Goal: Information Seeking & Learning: Learn about a topic

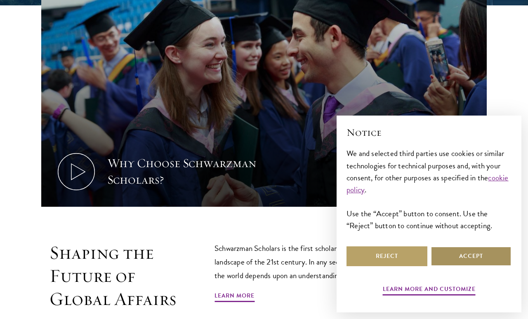
click at [491, 266] on button "Accept" at bounding box center [470, 256] width 81 height 20
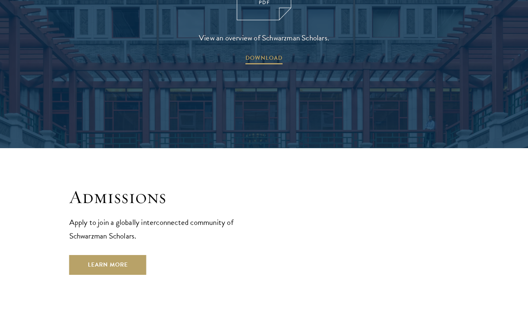
scroll to position [1216, 0]
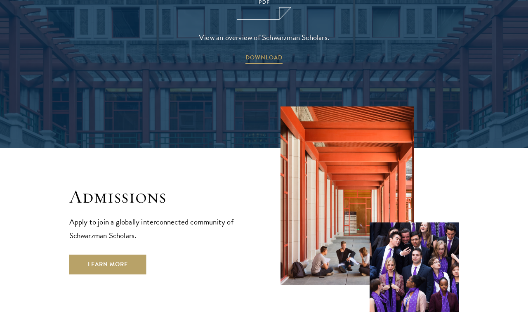
click at [88, 254] on link "Learn More" at bounding box center [107, 264] width 77 height 20
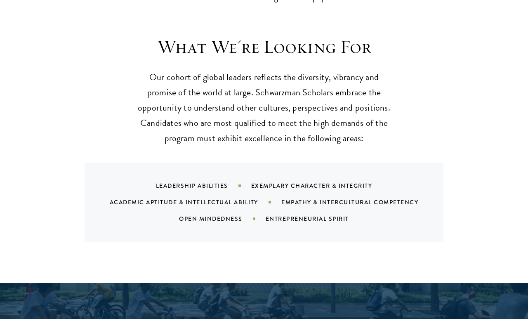
scroll to position [744, 0]
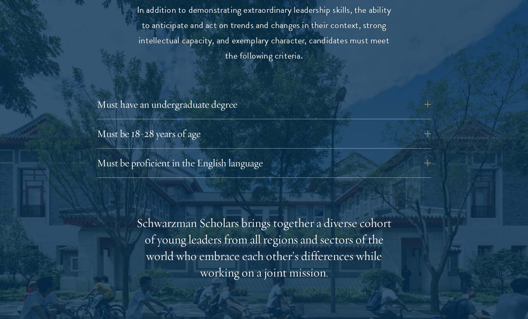
click at [120, 124] on button "Must be 18-28 years of age" at bounding box center [264, 134] width 334 height 20
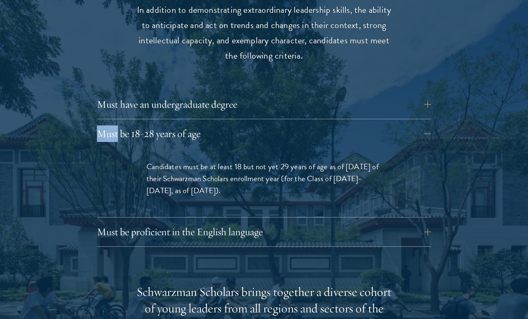
click at [120, 113] on div "Must have an undergraduate degree Applicants who are currently enrolled in unde…" at bounding box center [264, 170] width 334 height 152
click at [462, 136] on div at bounding box center [264, 289] width 528 height 720
click at [124, 124] on button "Must be 18-28 years of age" at bounding box center [264, 134] width 334 height 20
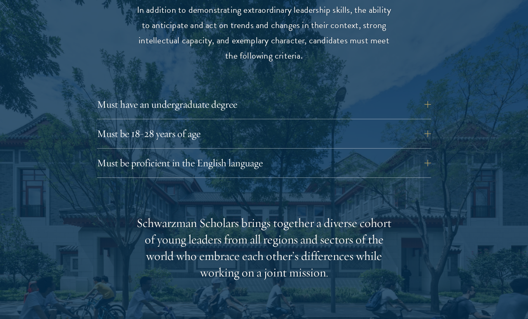
click at [118, 94] on button "Must have an undergraduate degree" at bounding box center [264, 104] width 334 height 20
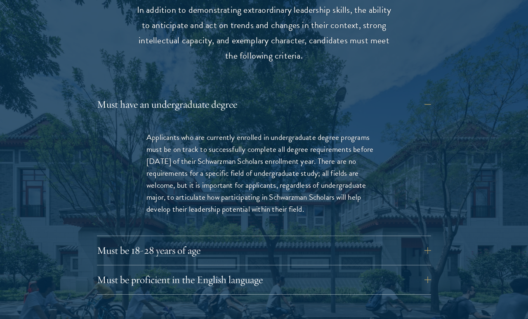
click at [118, 94] on button "Must have an undergraduate degree" at bounding box center [264, 104] width 334 height 20
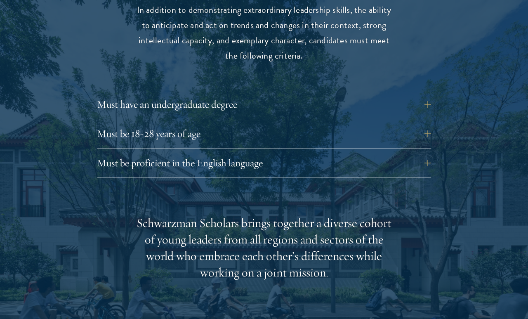
click at [126, 131] on button "Must be 18-28 years of age" at bounding box center [264, 134] width 334 height 20
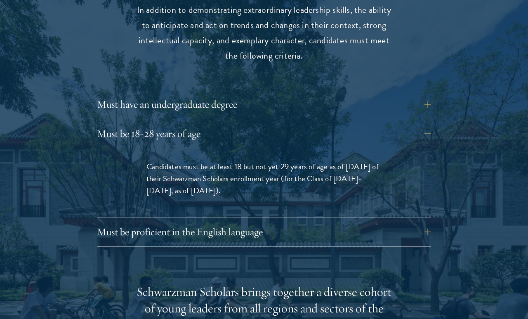
click at [127, 124] on button "Must be 18-28 years of age" at bounding box center [264, 134] width 334 height 20
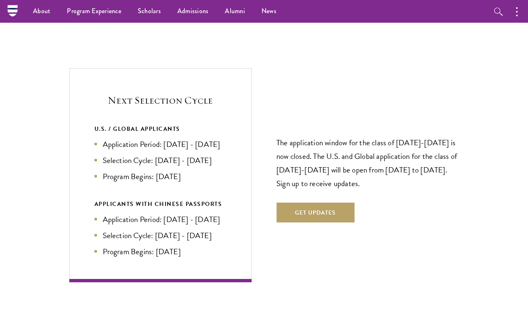
scroll to position [1641, 0]
